Goal: Task Accomplishment & Management: Manage account settings

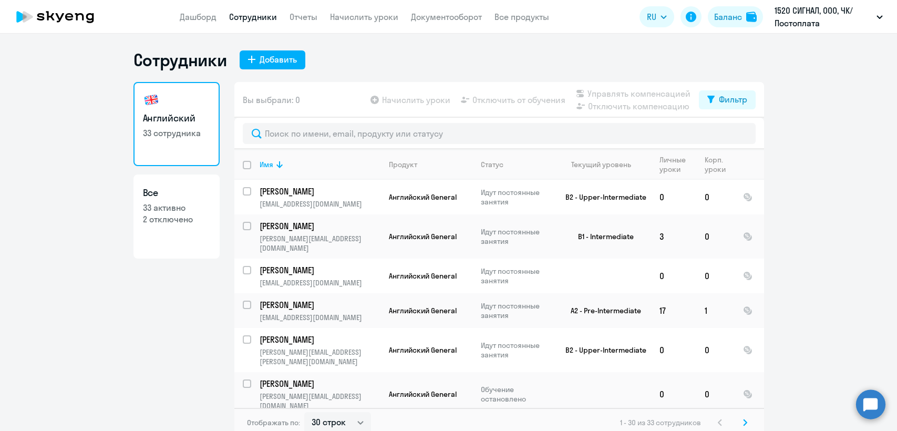
select select "30"
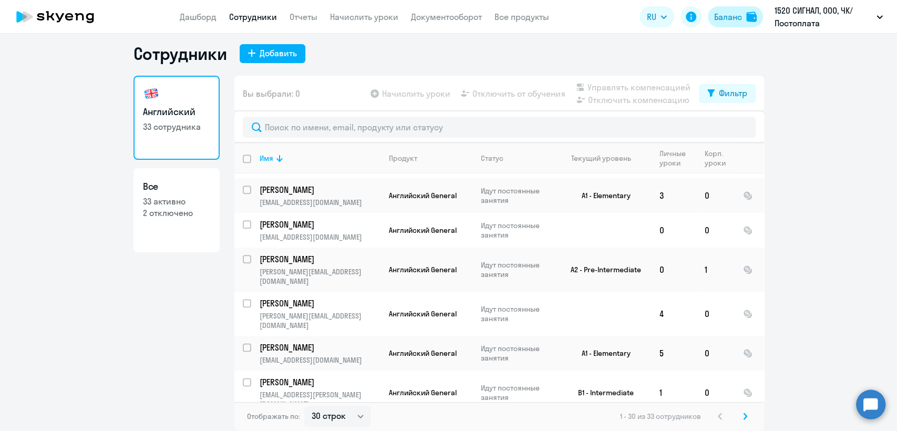
click at [741, 8] on button "Баланс" at bounding box center [734, 16] width 55 height 21
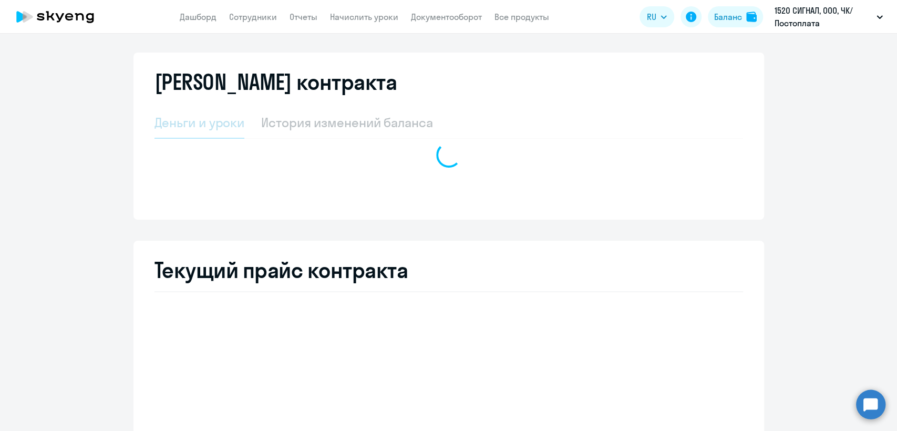
select select "english_adult_not_native_speaker"
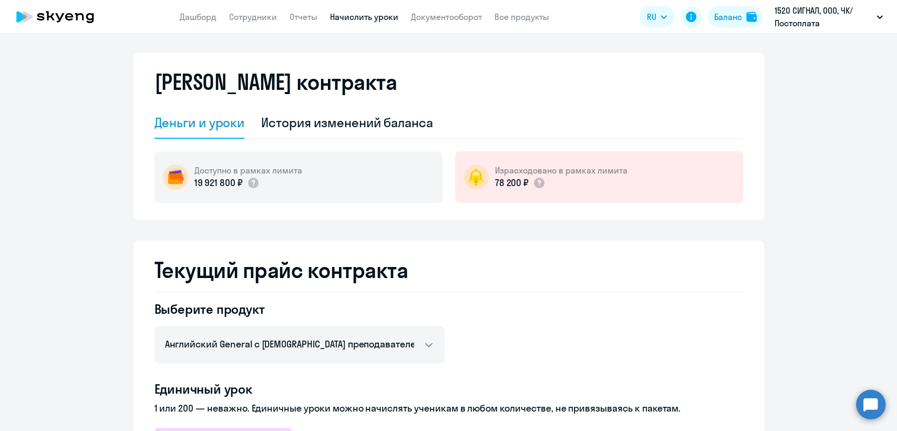
click at [334, 18] on link "Начислить уроки" at bounding box center [364, 17] width 68 height 11
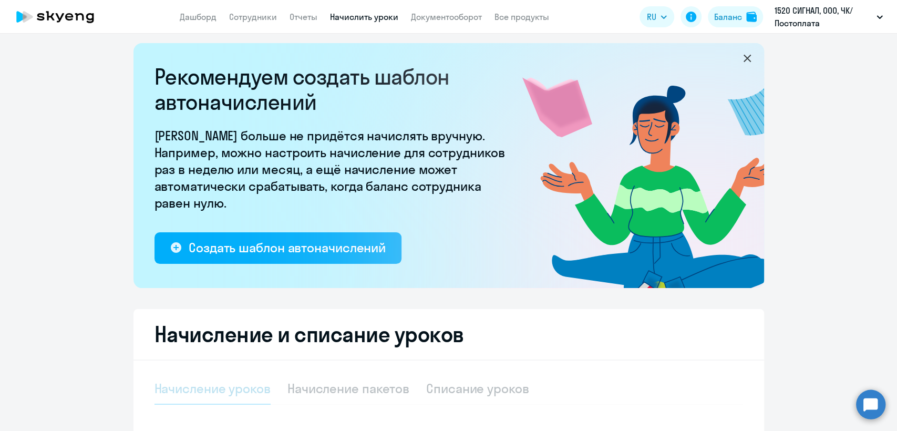
select select "10"
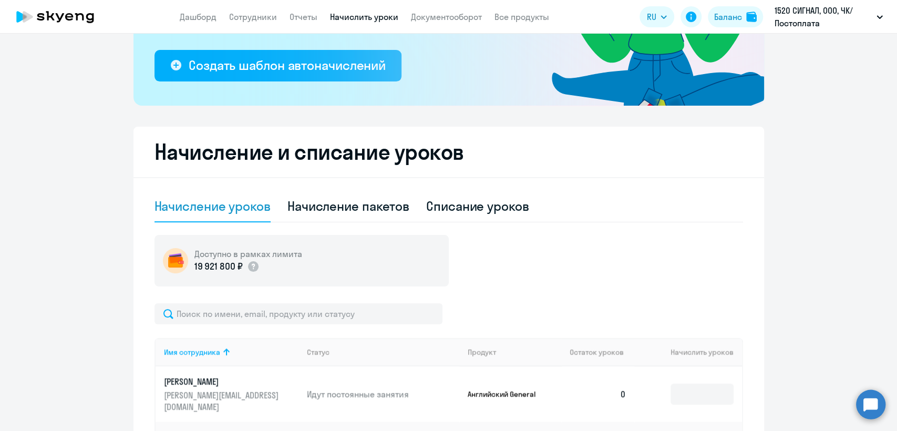
scroll to position [186, 0]
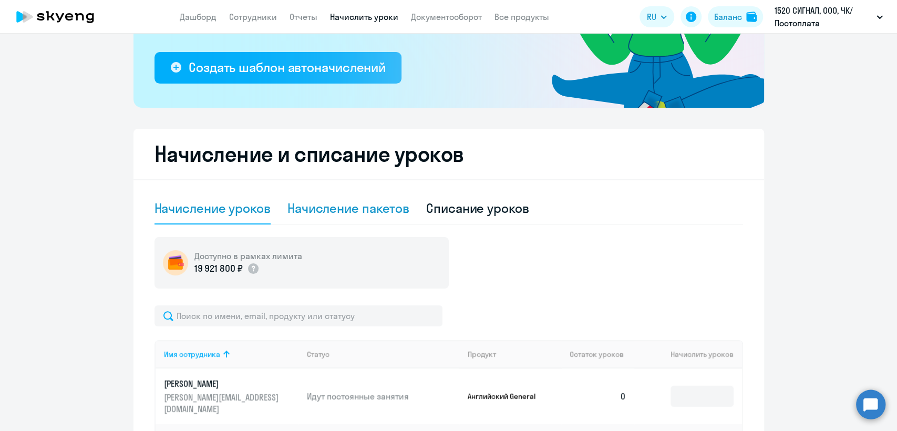
click at [327, 203] on div "Начисление пакетов" at bounding box center [348, 208] width 122 height 17
select select "10"
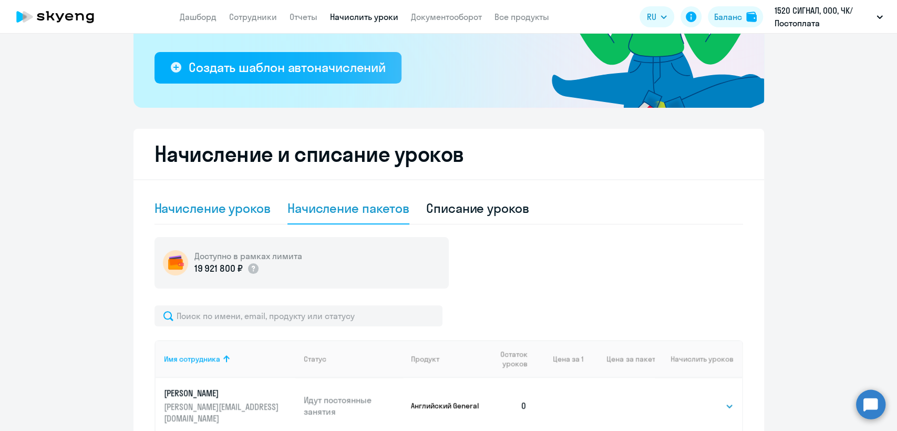
click at [231, 211] on div "Начисление уроков" at bounding box center [212, 208] width 116 height 17
select select "10"
